Goal: Obtain resource: Download file/media

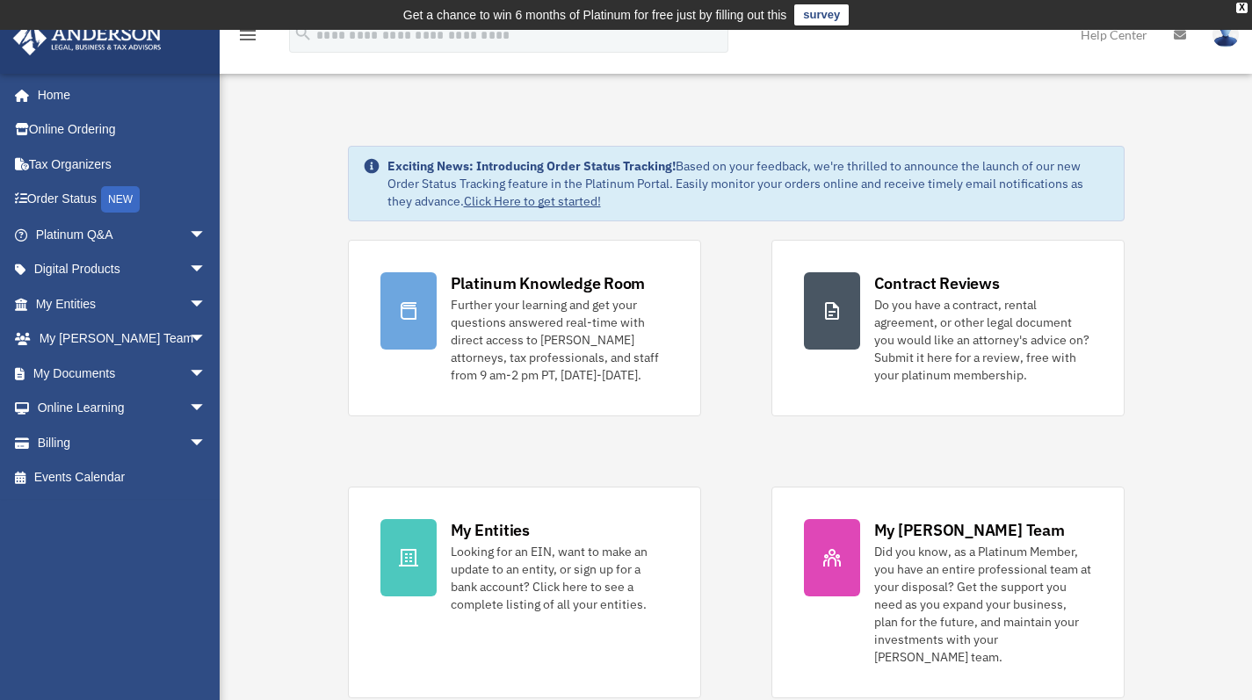
click at [81, 369] on link "My Documents arrow_drop_down" at bounding box center [122, 373] width 221 height 35
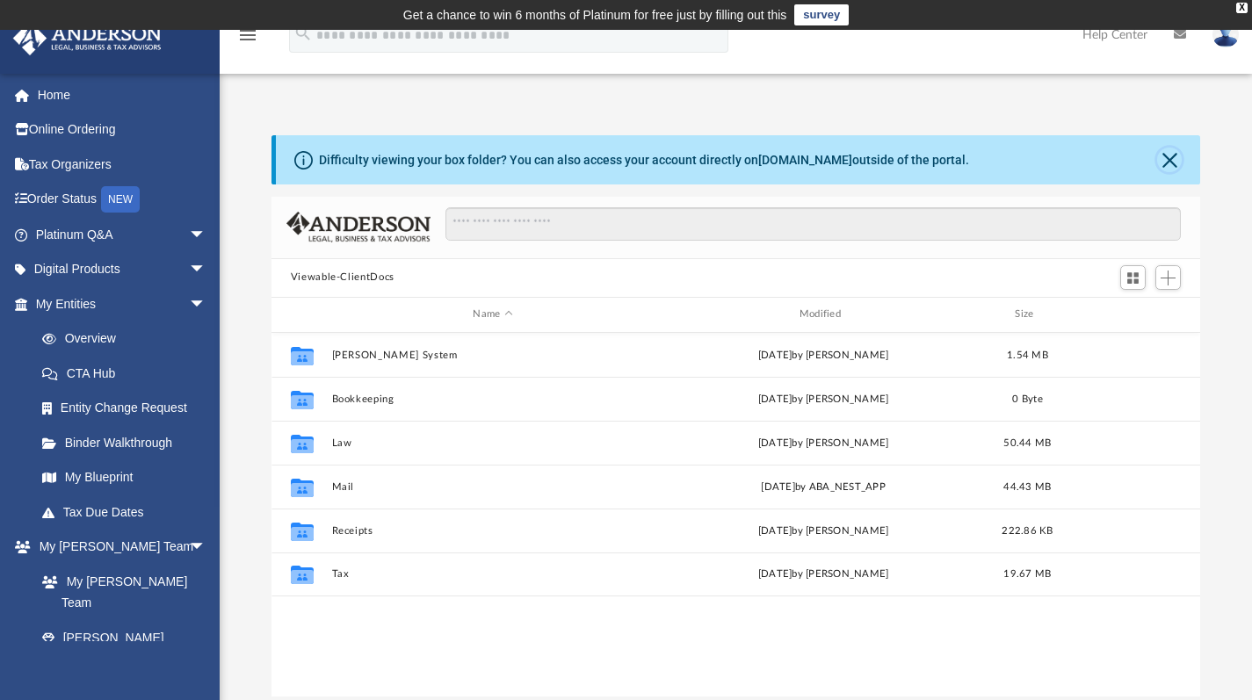
click at [1172, 153] on button "Close" at bounding box center [1169, 160] width 25 height 25
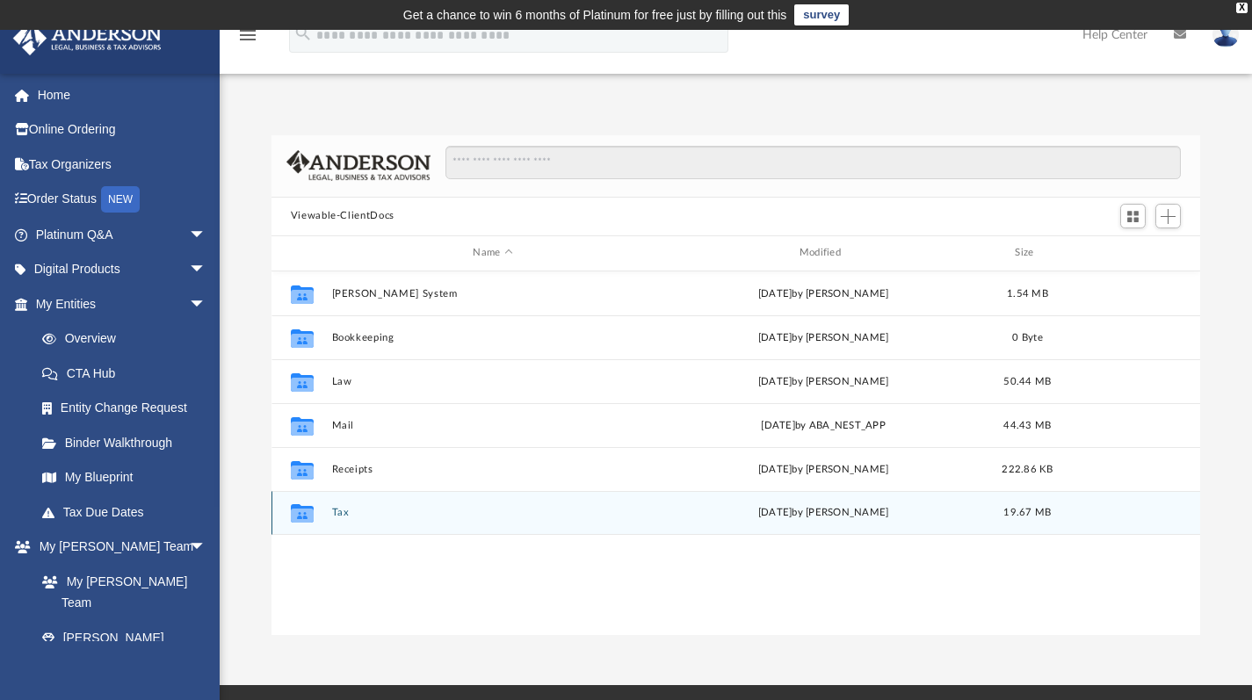
click at [309, 511] on icon "grid" at bounding box center [302, 516] width 23 height 14
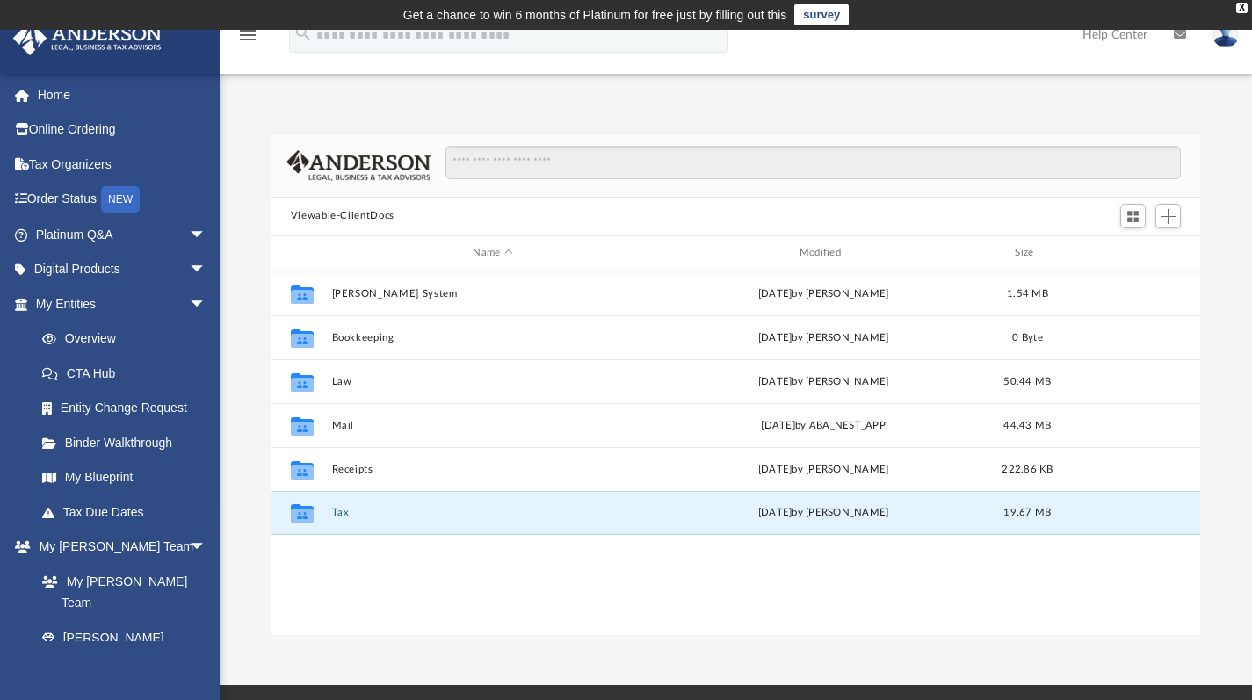
click at [344, 507] on button "Tax" at bounding box center [492, 512] width 322 height 11
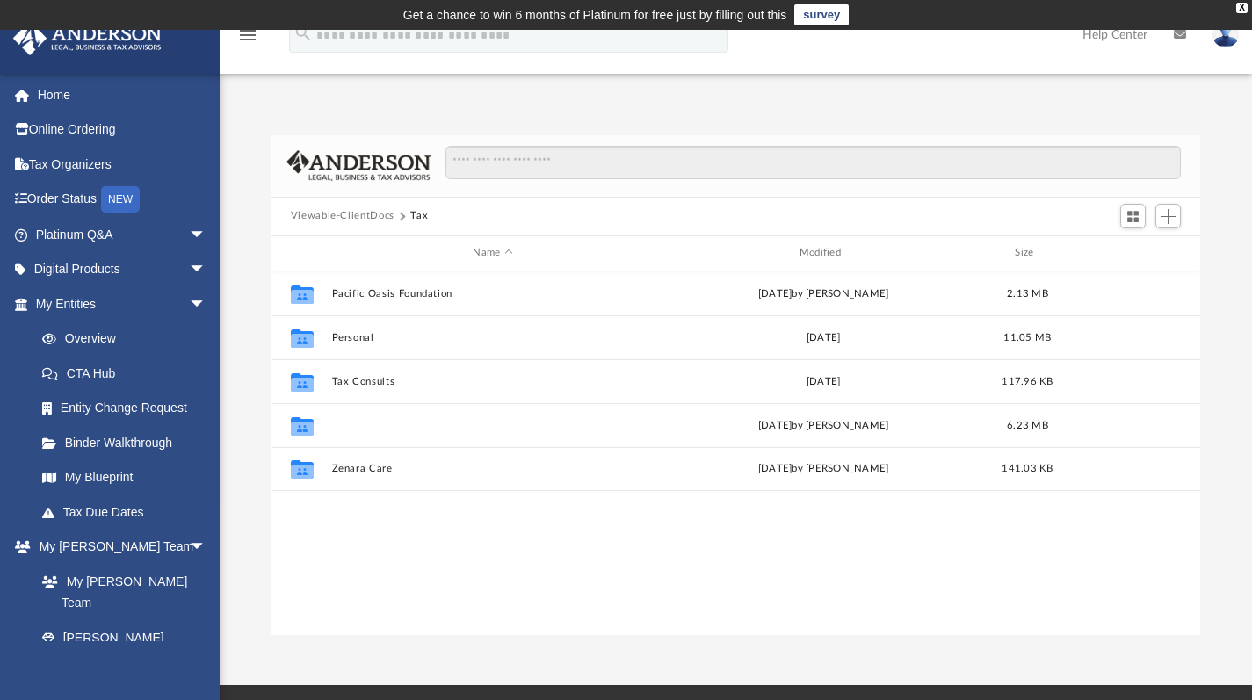
click at [350, 424] on button "Tripti-v, LLC" at bounding box center [492, 424] width 322 height 11
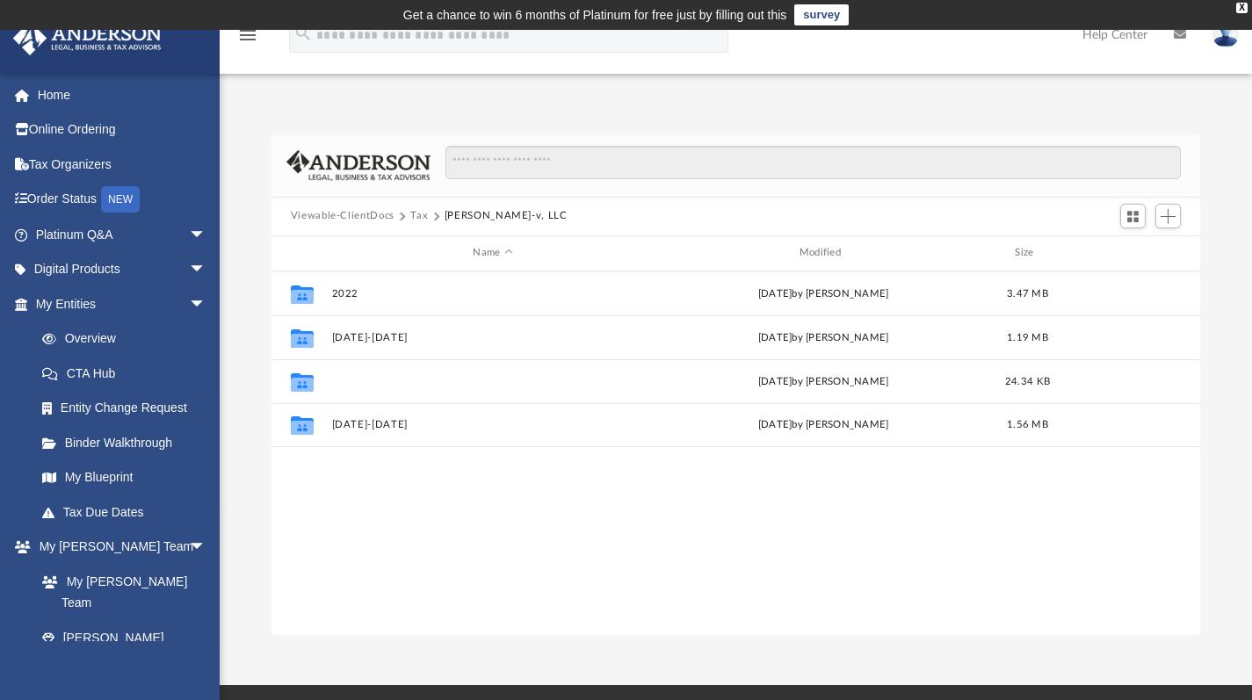
click at [349, 378] on button "2024" at bounding box center [492, 380] width 322 height 11
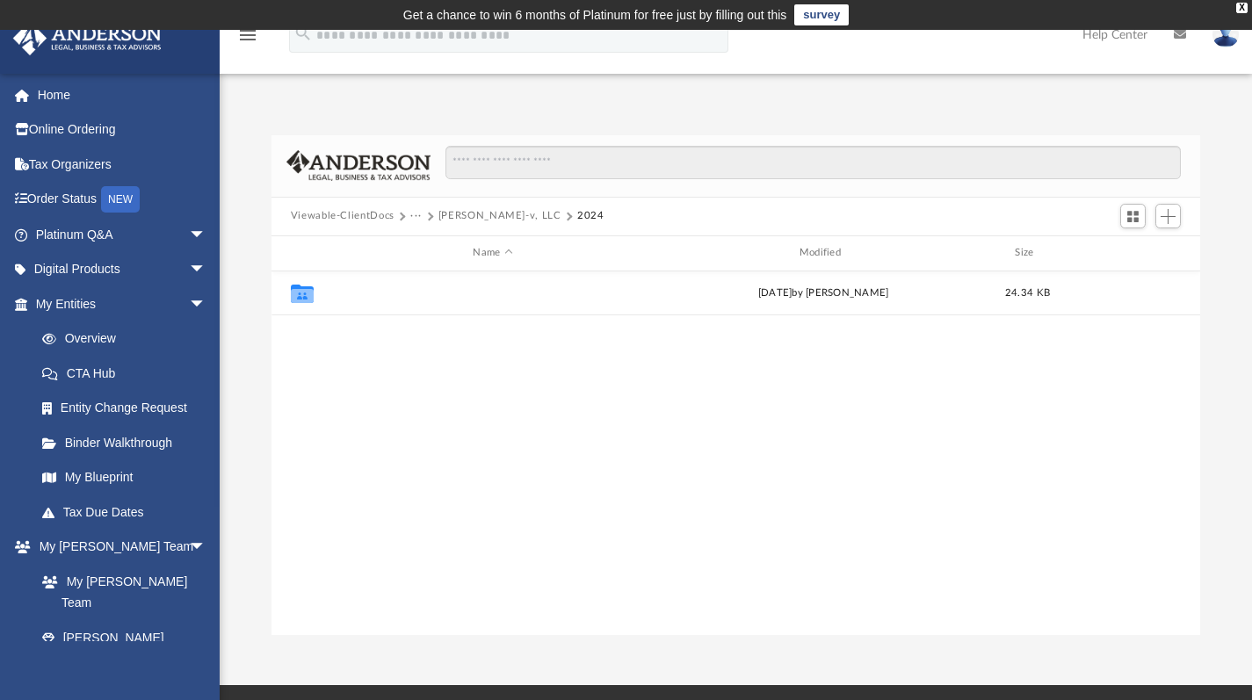
click at [380, 293] on button "Digital Tax Organizer" at bounding box center [492, 292] width 322 height 11
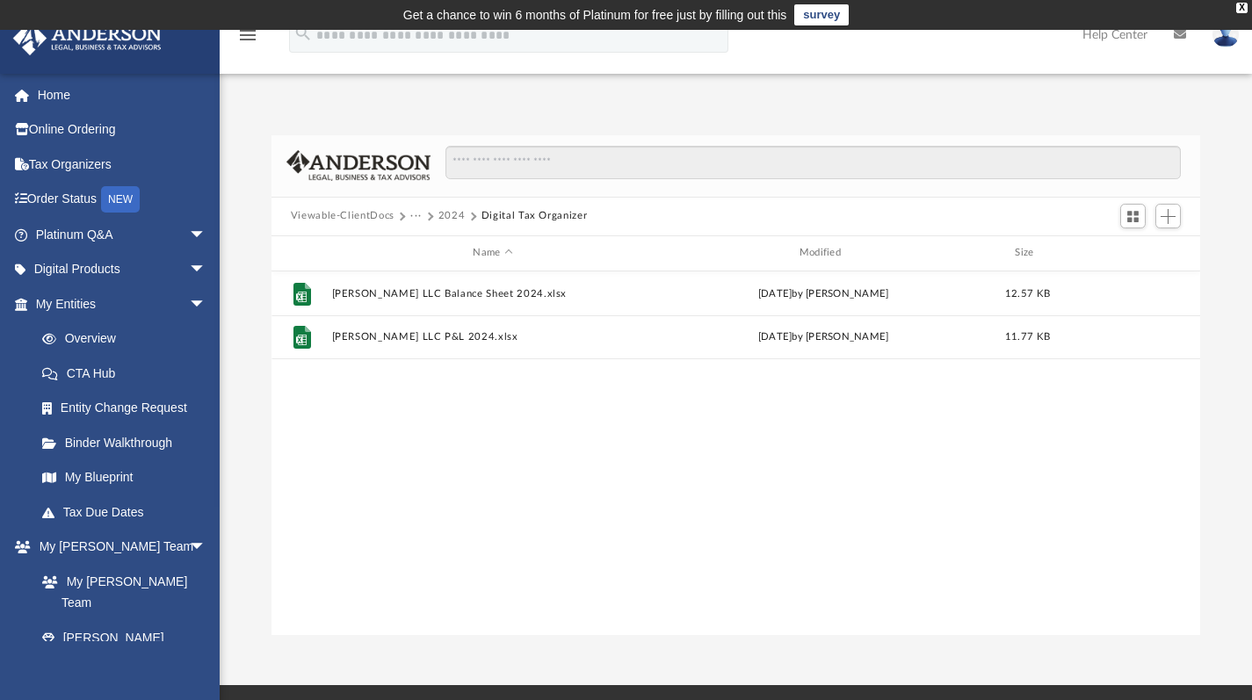
click at [412, 214] on button "···" at bounding box center [415, 216] width 11 height 16
click at [428, 246] on li "Tax" at bounding box center [481, 246] width 122 height 18
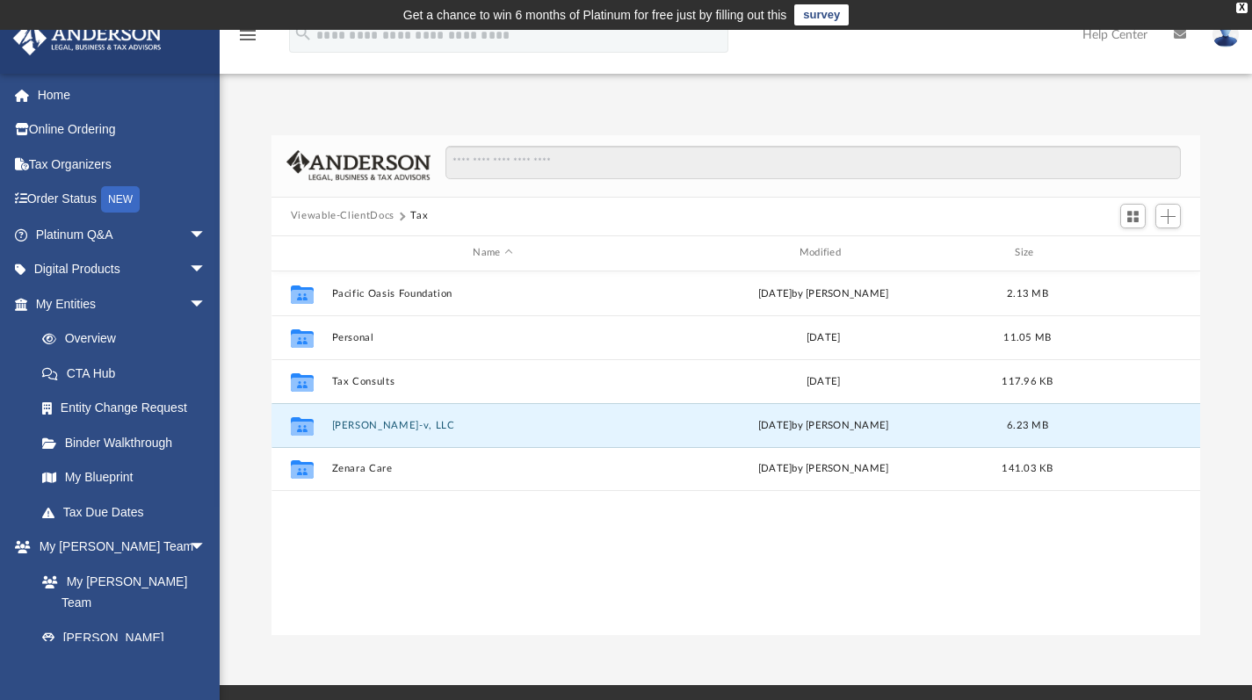
click at [336, 424] on button "Tripti-v, LLC" at bounding box center [492, 424] width 322 height 11
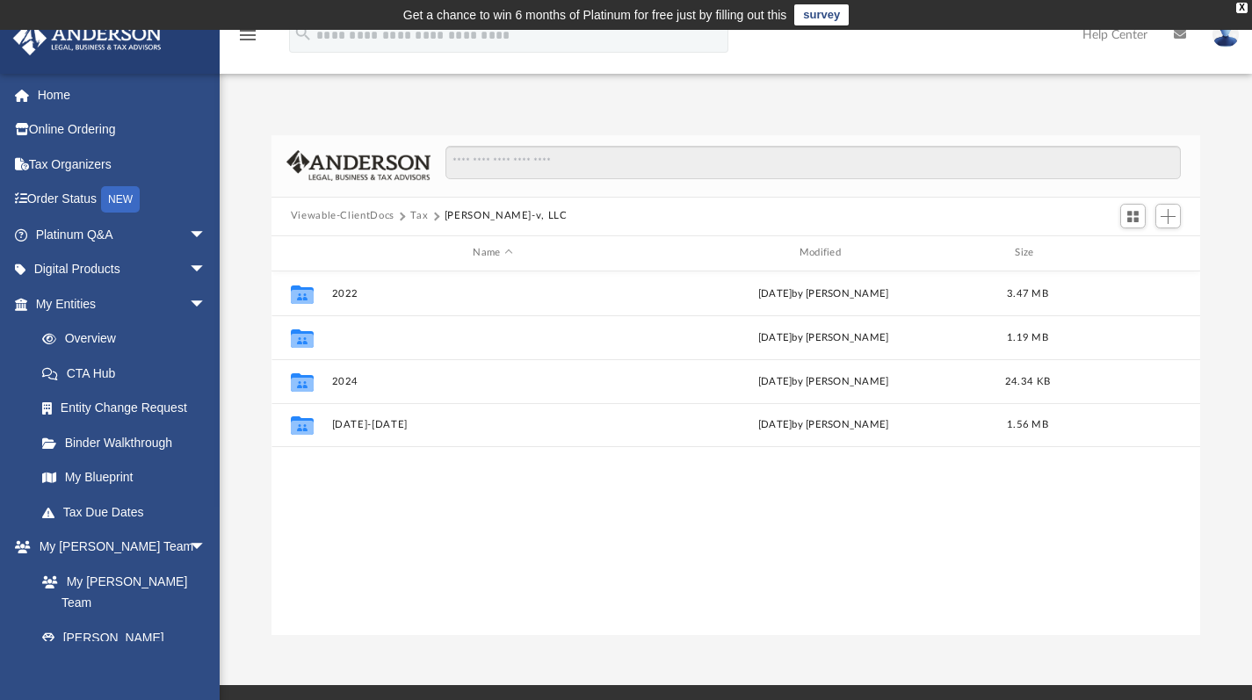
click at [358, 336] on button "2023-2024" at bounding box center [492, 336] width 322 height 11
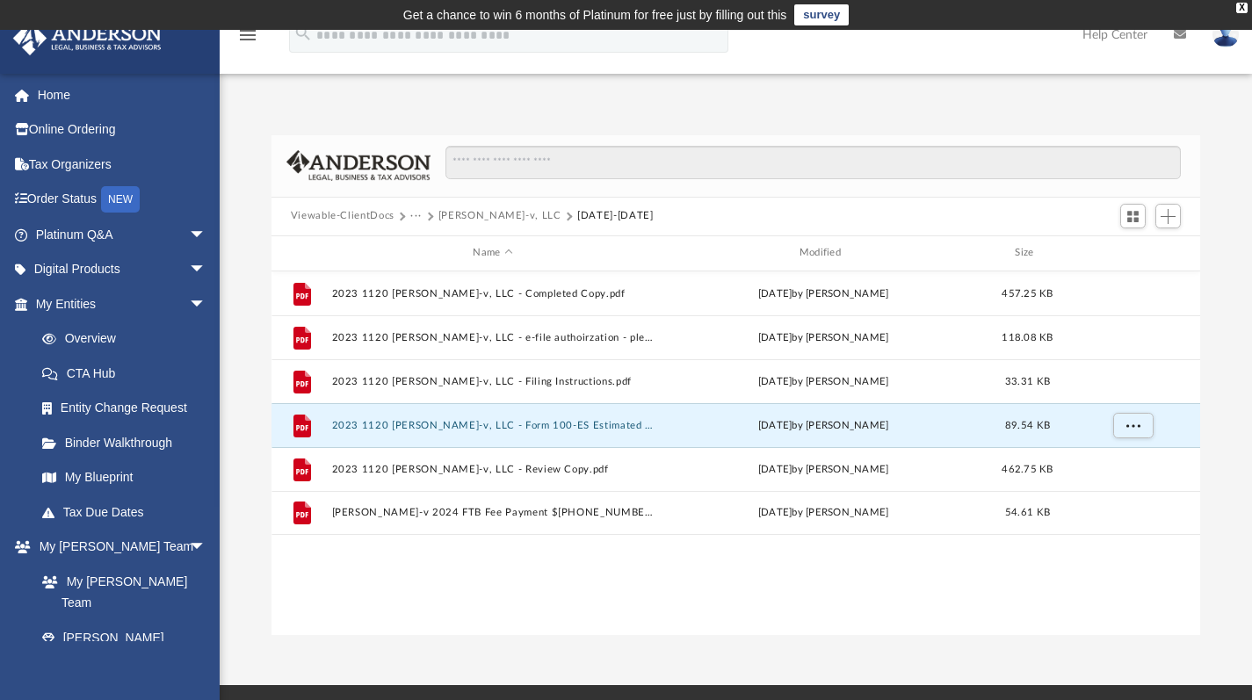
click at [495, 425] on button "2023 1120 Tripti-v, LLC - Form 100-ES Estimated Tax Voucher.pdf" at bounding box center [492, 424] width 322 height 11
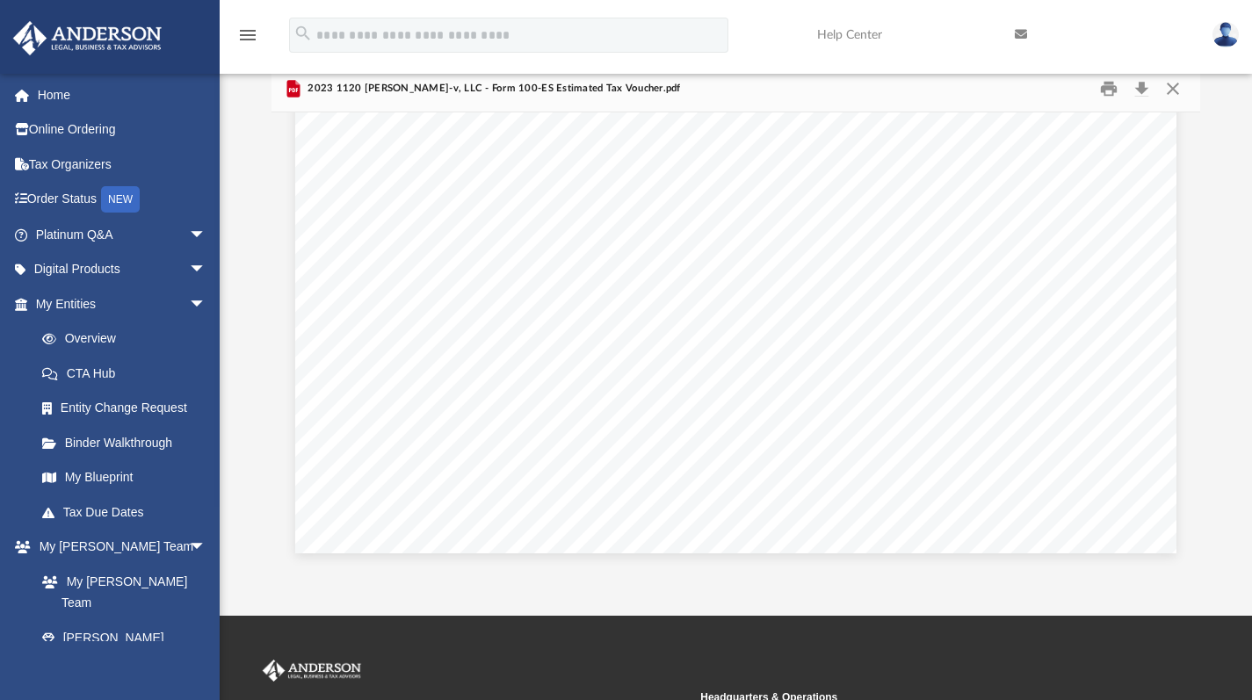
scroll to position [88, 0]
